Goal: Find specific page/section

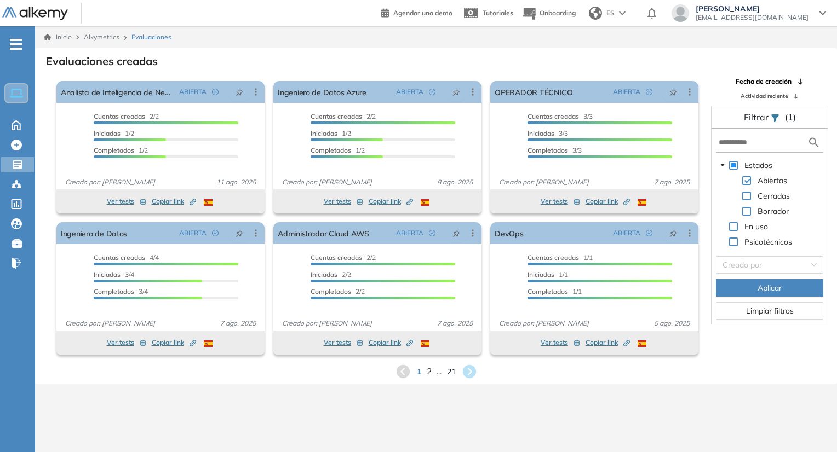
click at [429, 375] on span "2" at bounding box center [428, 371] width 5 height 13
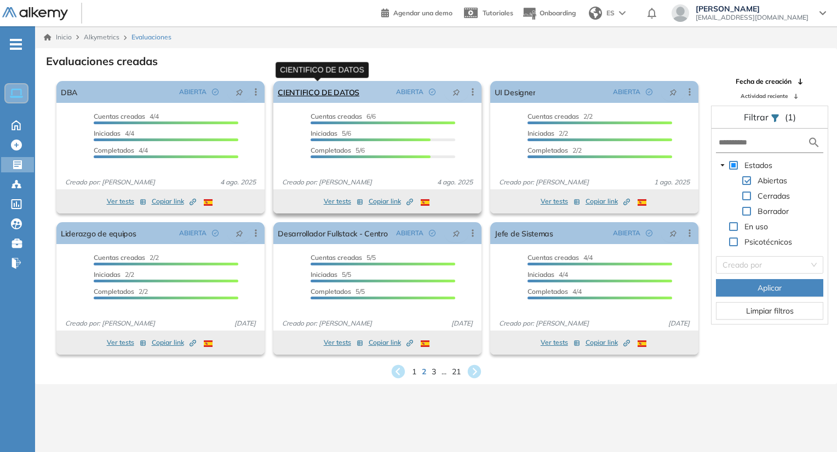
click at [332, 94] on link "CIENTIFICO DE DATOS" at bounding box center [319, 92] width 82 height 22
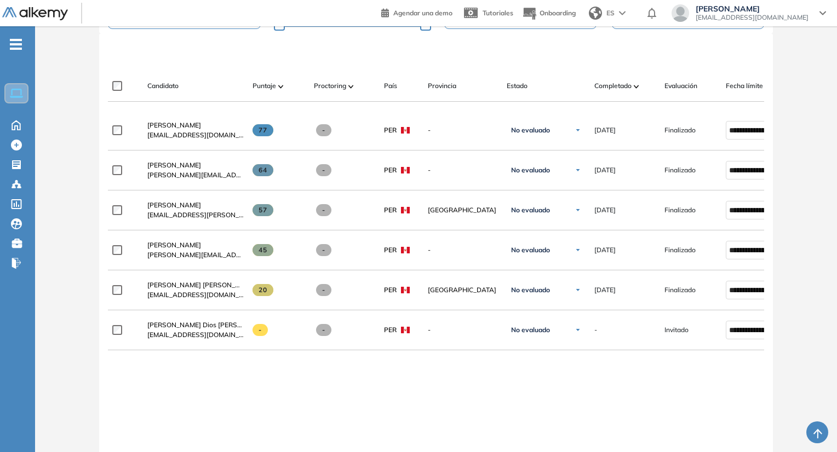
scroll to position [274, 0]
